Goal: Find specific page/section: Find specific page/section

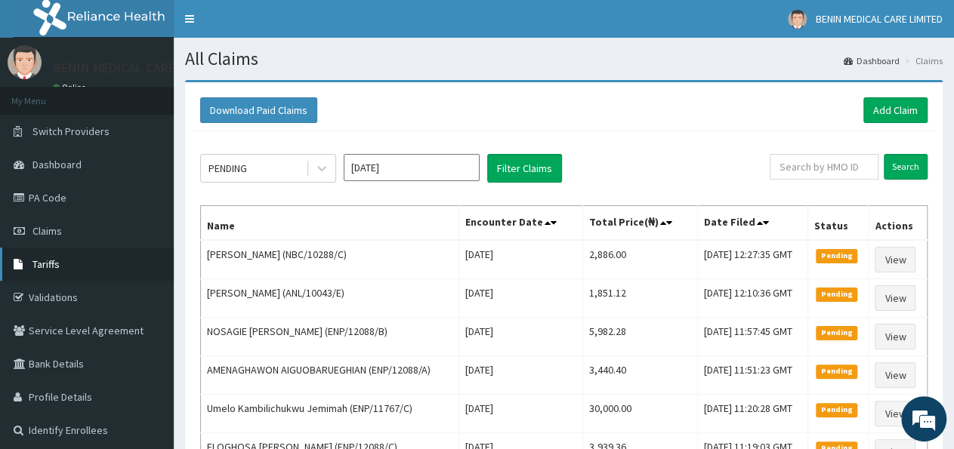
click at [48, 267] on span "Tariffs" at bounding box center [45, 264] width 27 height 14
click at [43, 270] on span "Tariffs" at bounding box center [45, 264] width 27 height 14
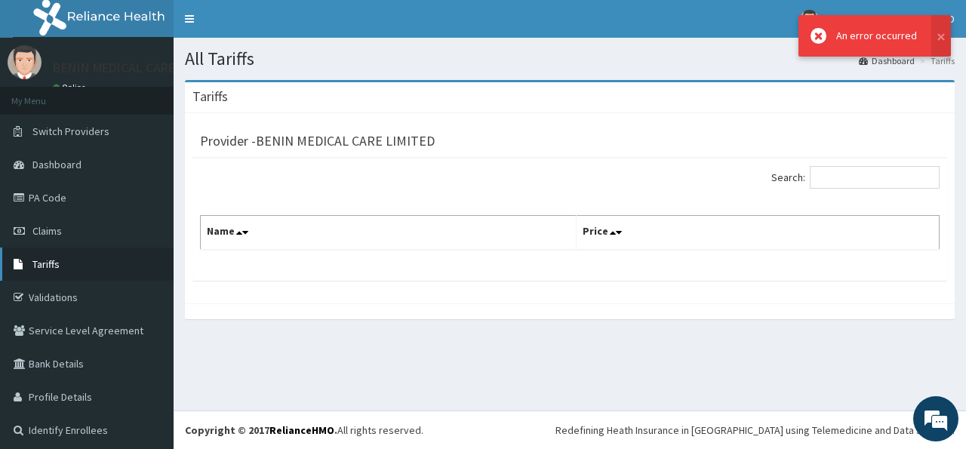
click at [31, 265] on link "Tariffs" at bounding box center [87, 264] width 174 height 33
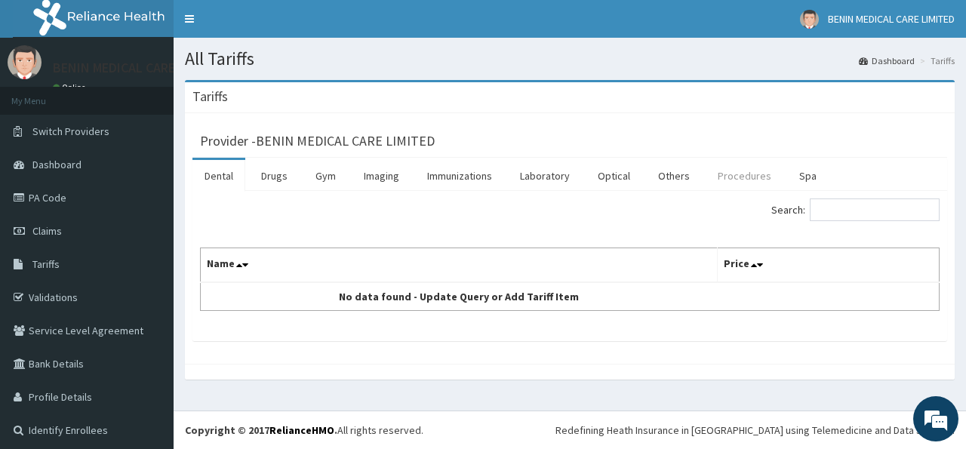
click at [720, 176] on link "Procedures" at bounding box center [745, 176] width 78 height 32
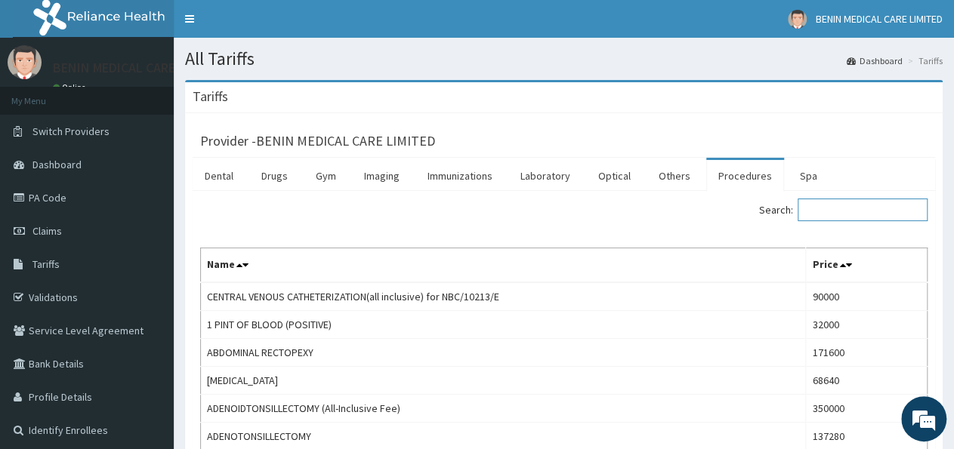
click at [828, 204] on input "Search:" at bounding box center [862, 210] width 130 height 23
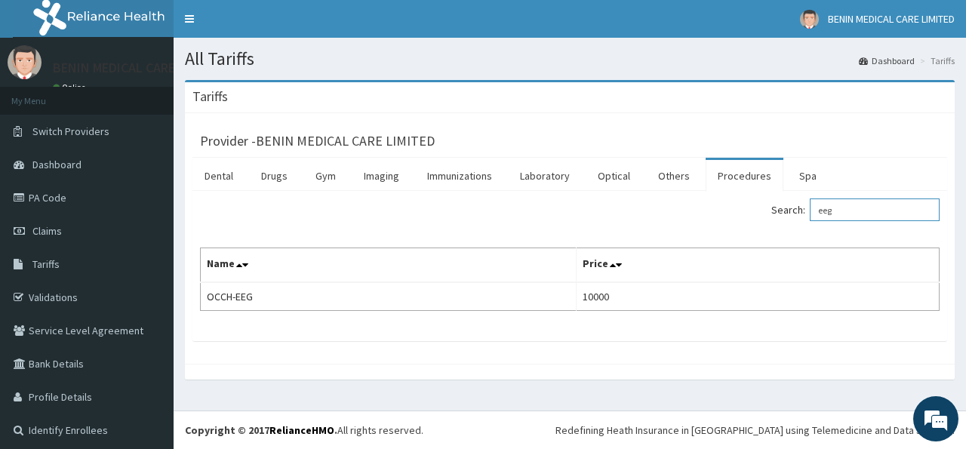
type input "eeg"
click at [42, 196] on link "PA Code" at bounding box center [87, 197] width 174 height 33
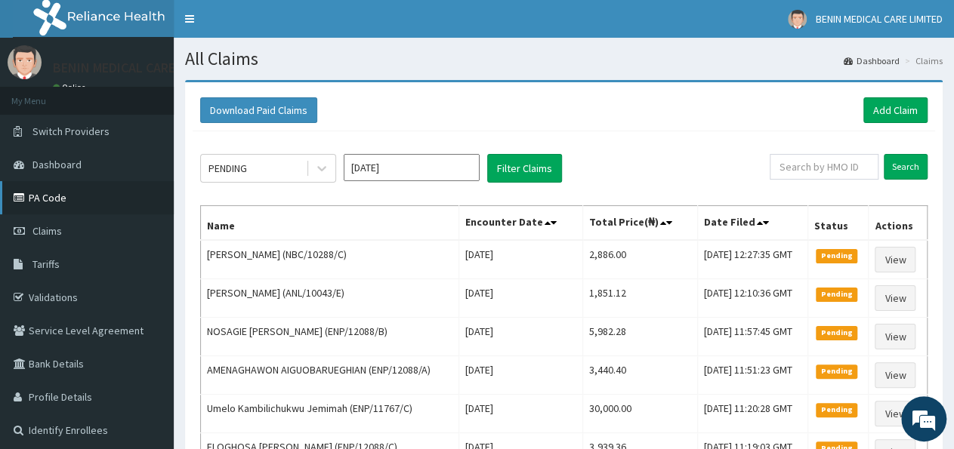
click at [45, 188] on link "PA Code" at bounding box center [87, 197] width 174 height 33
